Goal: Contribute content: Add original content to the website for others to see

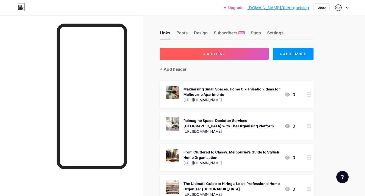
click at [210, 57] on button "+ ADD LINK" at bounding box center [214, 54] width 109 height 12
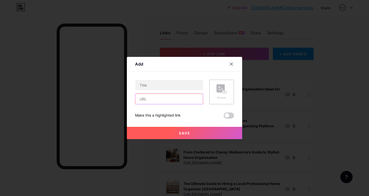
click at [174, 96] on input "text" at bounding box center [169, 99] width 68 height 10
paste input "[URL][DOMAIN_NAME]"
type input "[URL][DOMAIN_NAME]"
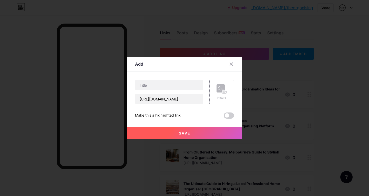
click at [179, 72] on div "Content YouTube Play YouTube video without leaving your page. ADD Vimeo Play Vi…" at bounding box center [184, 95] width 99 height 47
click at [214, 85] on div "Picture" at bounding box center [221, 92] width 25 height 25
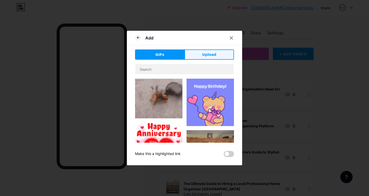
click at [208, 56] on span "Upload" at bounding box center [209, 54] width 14 height 5
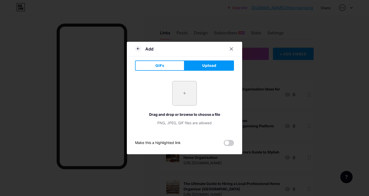
click at [183, 91] on input "file" at bounding box center [185, 93] width 24 height 24
type input "C:\fakepath\il_680x540.2843778947_dixh.jpg"
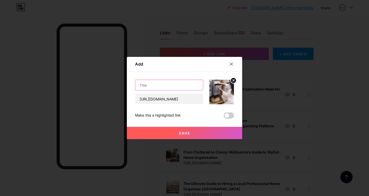
click at [143, 88] on input "text" at bounding box center [169, 85] width 68 height 10
paste input "Why Decluttering Services in [GEOGRAPHIC_DATA] Are in [GEOGRAPHIC_DATA]?"
type input "Why Decluttering Services in [GEOGRAPHIC_DATA] Are in [GEOGRAPHIC_DATA]?"
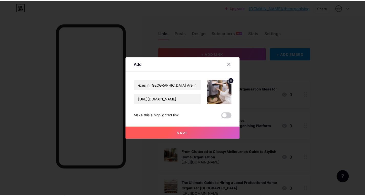
scroll to position [0, 0]
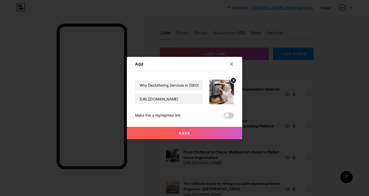
click at [171, 133] on button "Save" at bounding box center [184, 133] width 115 height 12
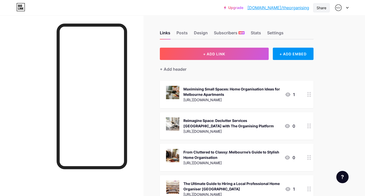
click at [316, 10] on div "Share" at bounding box center [322, 7] width 16 height 9
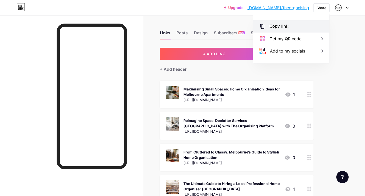
click at [289, 23] on div "Copy link" at bounding box center [291, 26] width 76 height 12
